Goal: Information Seeking & Learning: Check status

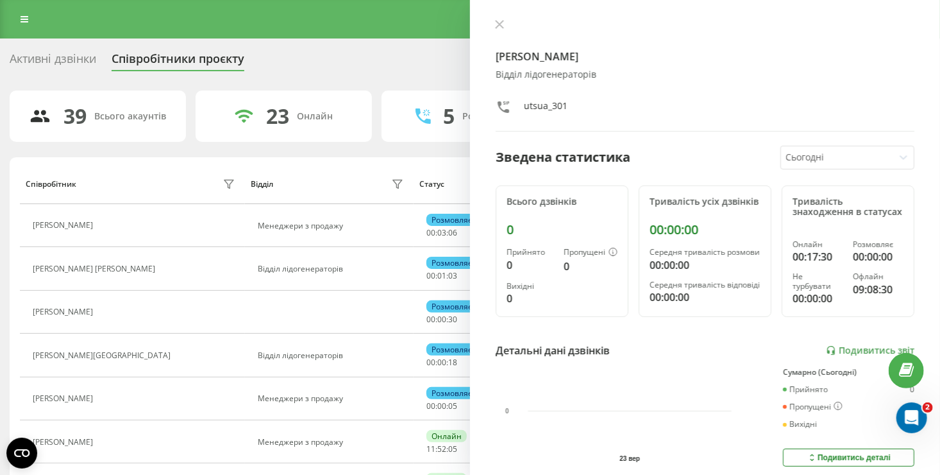
click at [22, 28] on div "Реферальна програма Налаштування профілю Вихід" at bounding box center [470, 19] width 940 height 38
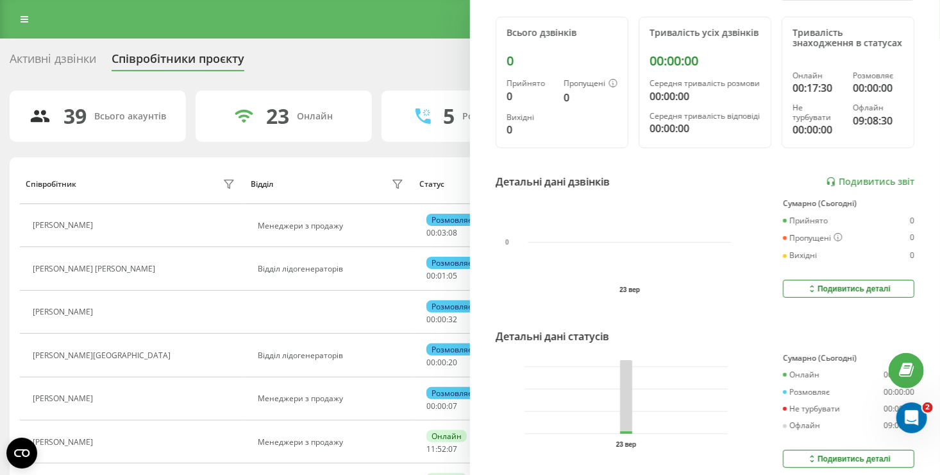
scroll to position [192, 0]
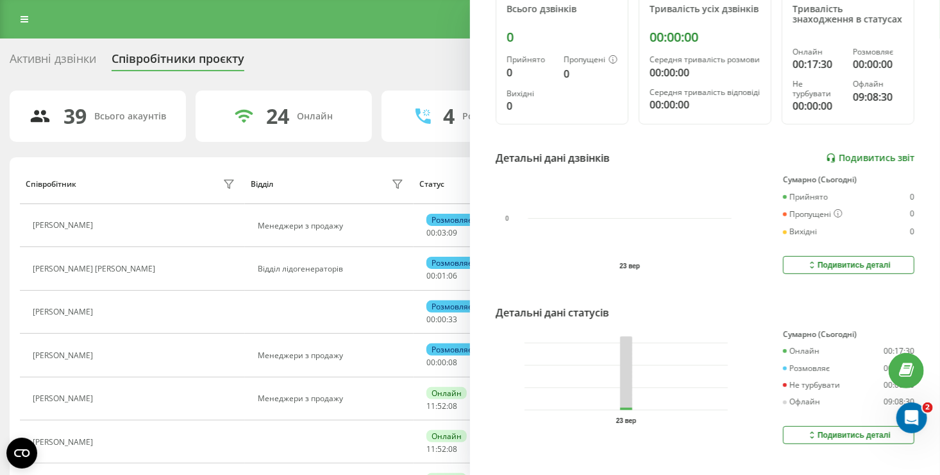
click at [876, 164] on link "Подивитись звіт" at bounding box center [870, 158] width 89 height 11
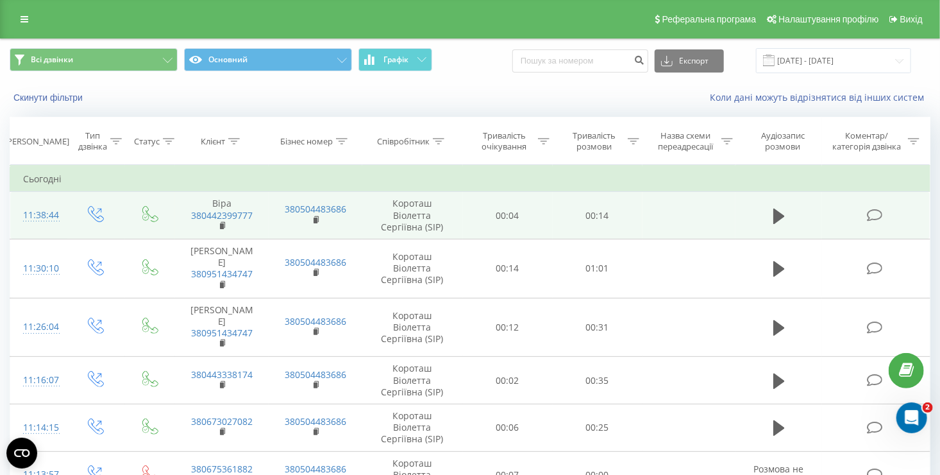
click at [522, 228] on td "00:04" at bounding box center [508, 215] width 90 height 47
click at [48, 215] on div "11:38:44" at bounding box center [38, 215] width 31 height 25
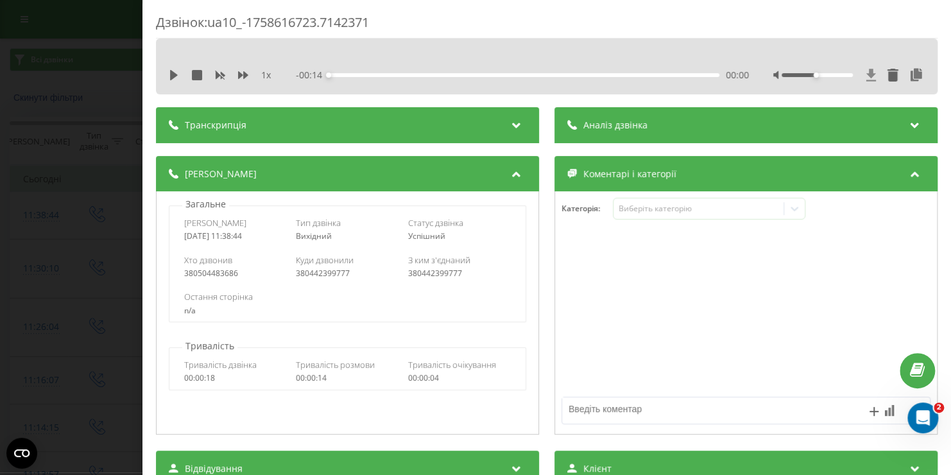
click at [865, 78] on icon at bounding box center [870, 75] width 11 height 13
click at [866, 76] on icon at bounding box center [871, 75] width 10 height 12
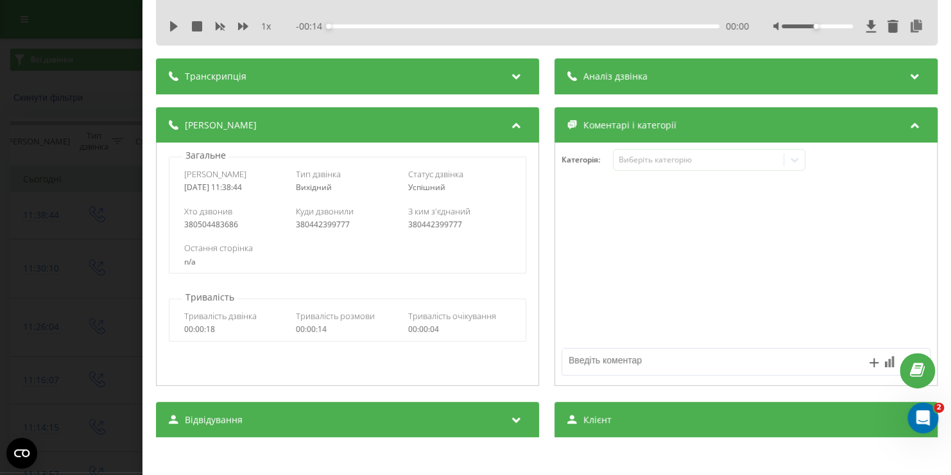
scroll to position [192, 0]
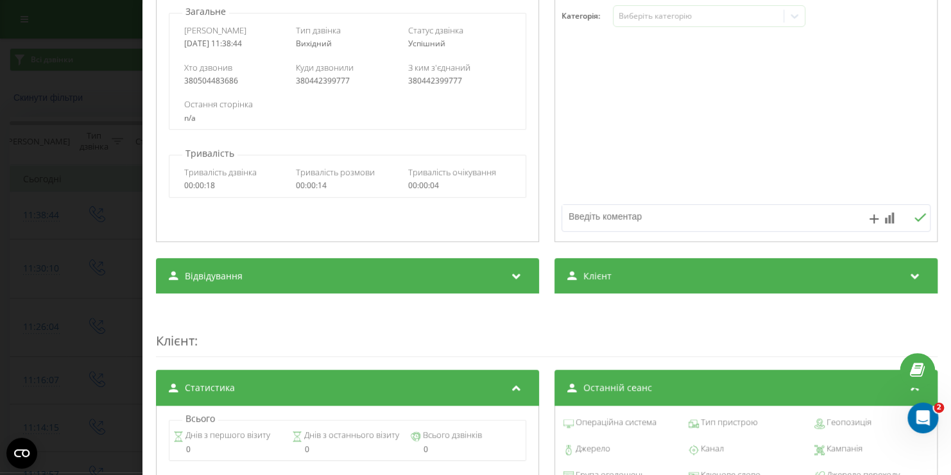
click at [113, 242] on div "Дзвінок : ua10_-1758616723.7142371 1 x - 00:14 00:00 00:00 Транскрипція Для AI-…" at bounding box center [475, 237] width 951 height 475
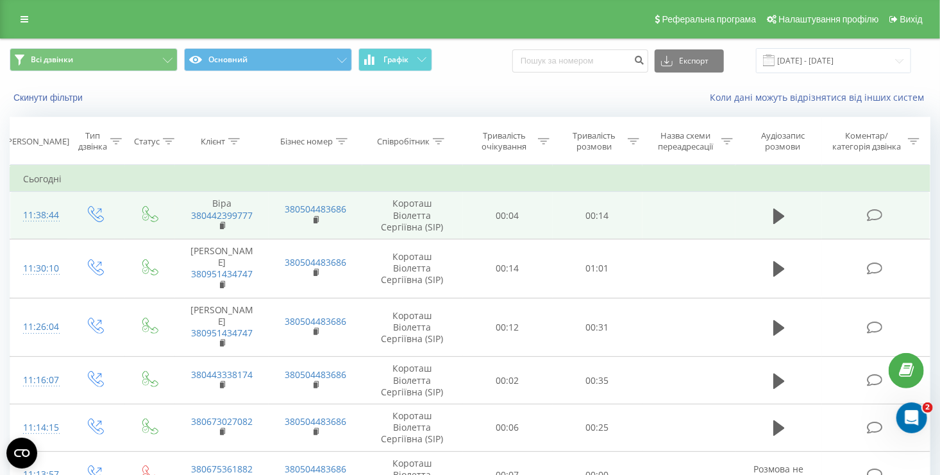
click at [44, 214] on div "11:38:44" at bounding box center [38, 215] width 31 height 25
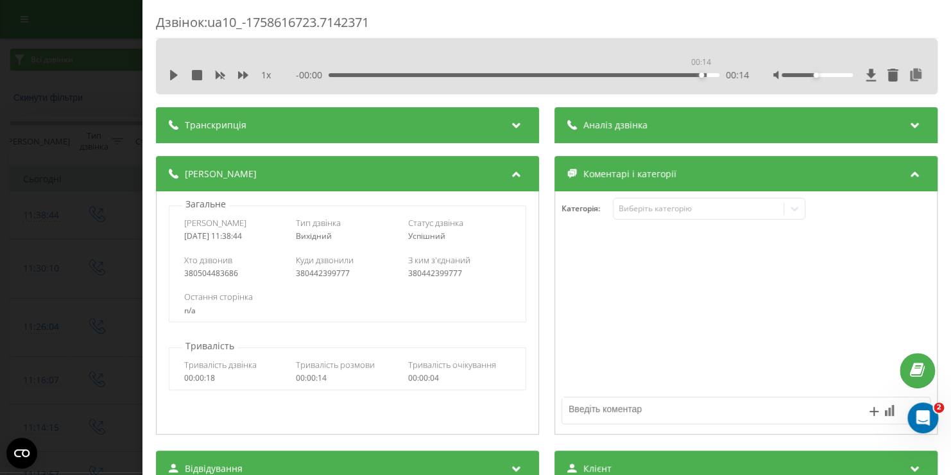
drag, startPoint x: 647, startPoint y: 75, endPoint x: 701, endPoint y: 75, distance: 53.9
click at [701, 75] on div "00:14" at bounding box center [523, 75] width 391 height 4
click at [865, 80] on icon at bounding box center [870, 75] width 11 height 13
